Goal: Task Accomplishment & Management: Manage account settings

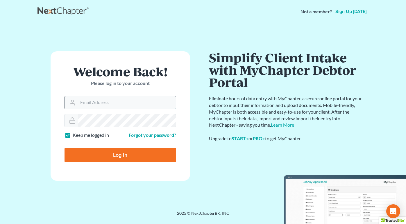
click at [113, 105] on input "Email Address" at bounding box center [127, 102] width 98 height 13
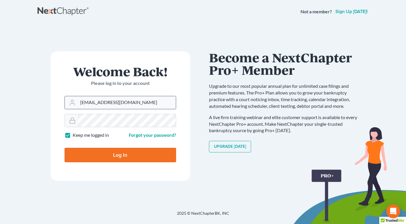
type input "[EMAIL_ADDRESS][DOMAIN_NAME]"
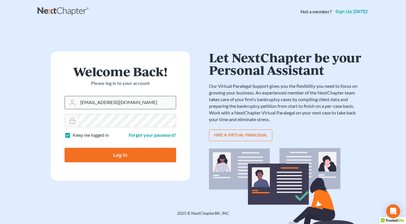
click at [64, 148] on input "Log In" at bounding box center [119, 155] width 111 height 15
type input "Thinking..."
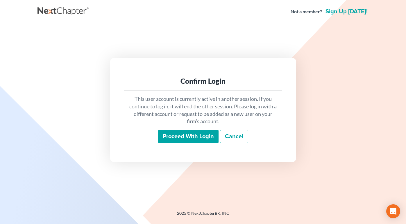
click at [183, 139] on input "Proceed with login" at bounding box center [188, 136] width 60 height 13
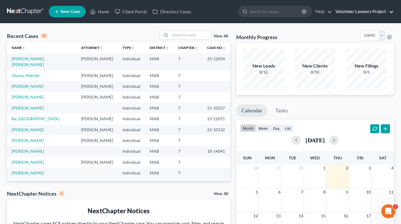
click at [389, 12] on link "Volunteer Lawyers Project" at bounding box center [363, 11] width 61 height 10
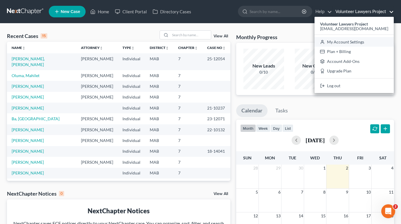
click at [372, 40] on link "My Account Settings" at bounding box center [354, 42] width 79 height 10
select select "24"
select select "22"
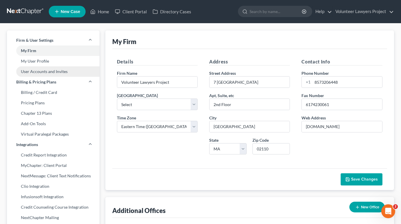
click at [59, 71] on link "User Accounts and Invites" at bounding box center [53, 71] width 93 height 10
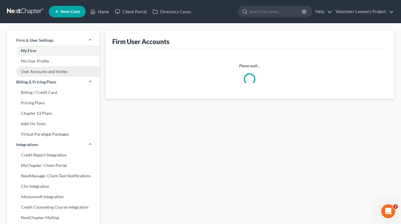
select select "0"
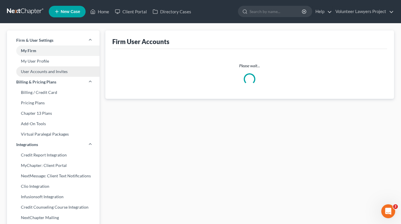
select select "0"
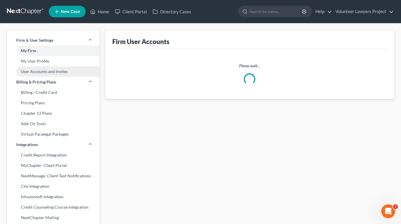
select select "0"
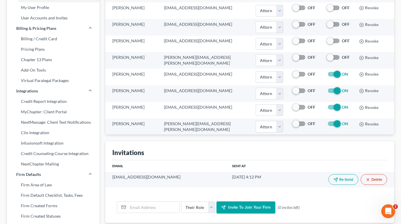
scroll to position [58, 0]
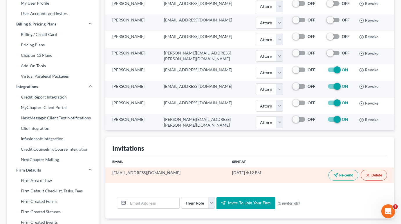
click at [337, 176] on polygon "button" at bounding box center [336, 176] width 4 height 4
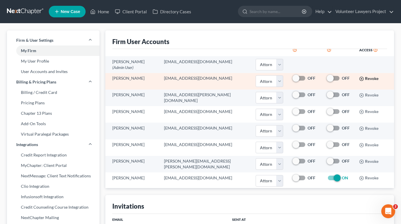
scroll to position [0, 0]
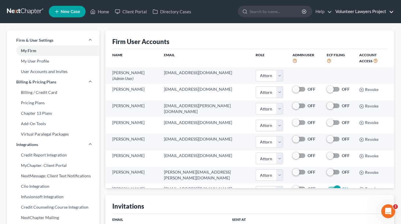
click at [363, 10] on link "Volunteer Lawyers Project" at bounding box center [363, 11] width 61 height 10
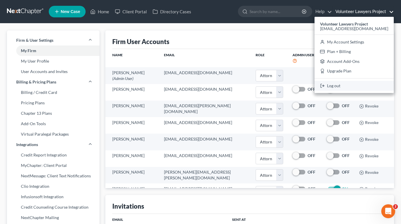
click at [355, 86] on link "Log out" at bounding box center [354, 86] width 79 height 10
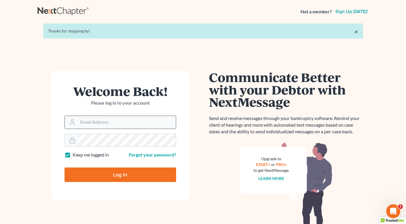
click at [102, 121] on input "Email Address" at bounding box center [127, 122] width 98 height 13
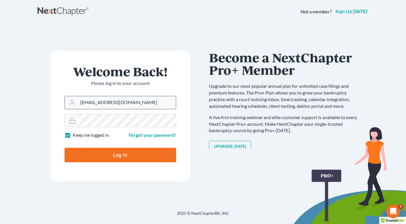
type input "ttierney@vlpnet.org"
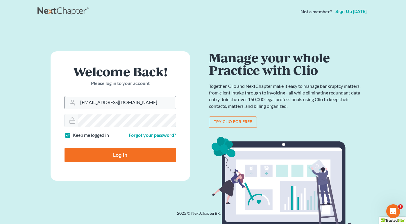
click at [64, 148] on input "Log In" at bounding box center [119, 155] width 111 height 15
type input "Thinking..."
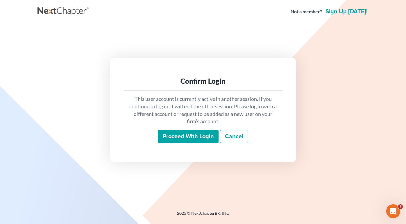
click at [187, 133] on input "Proceed with login" at bounding box center [188, 136] width 60 height 13
